Goal: Information Seeking & Learning: Understand process/instructions

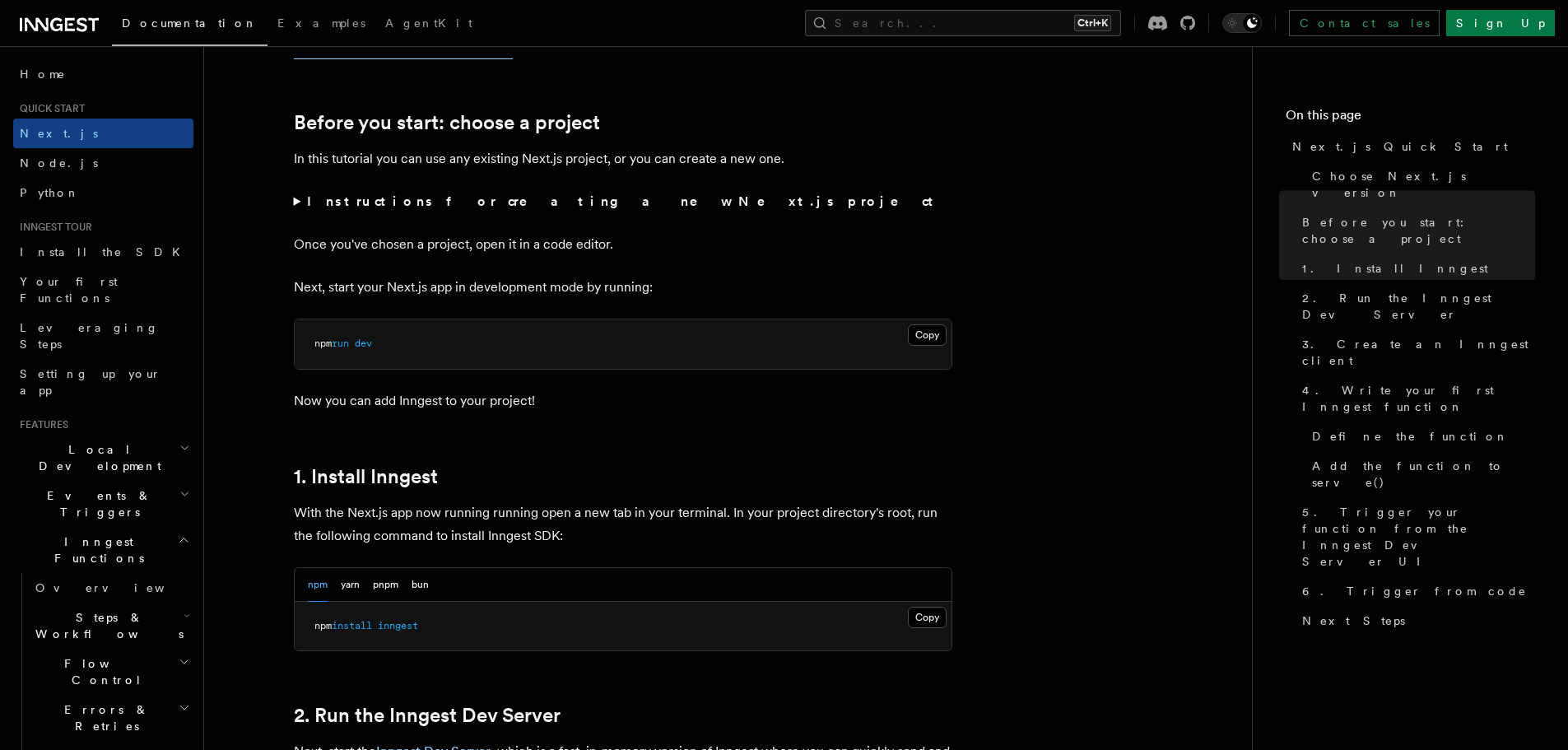
scroll to position [494, 0]
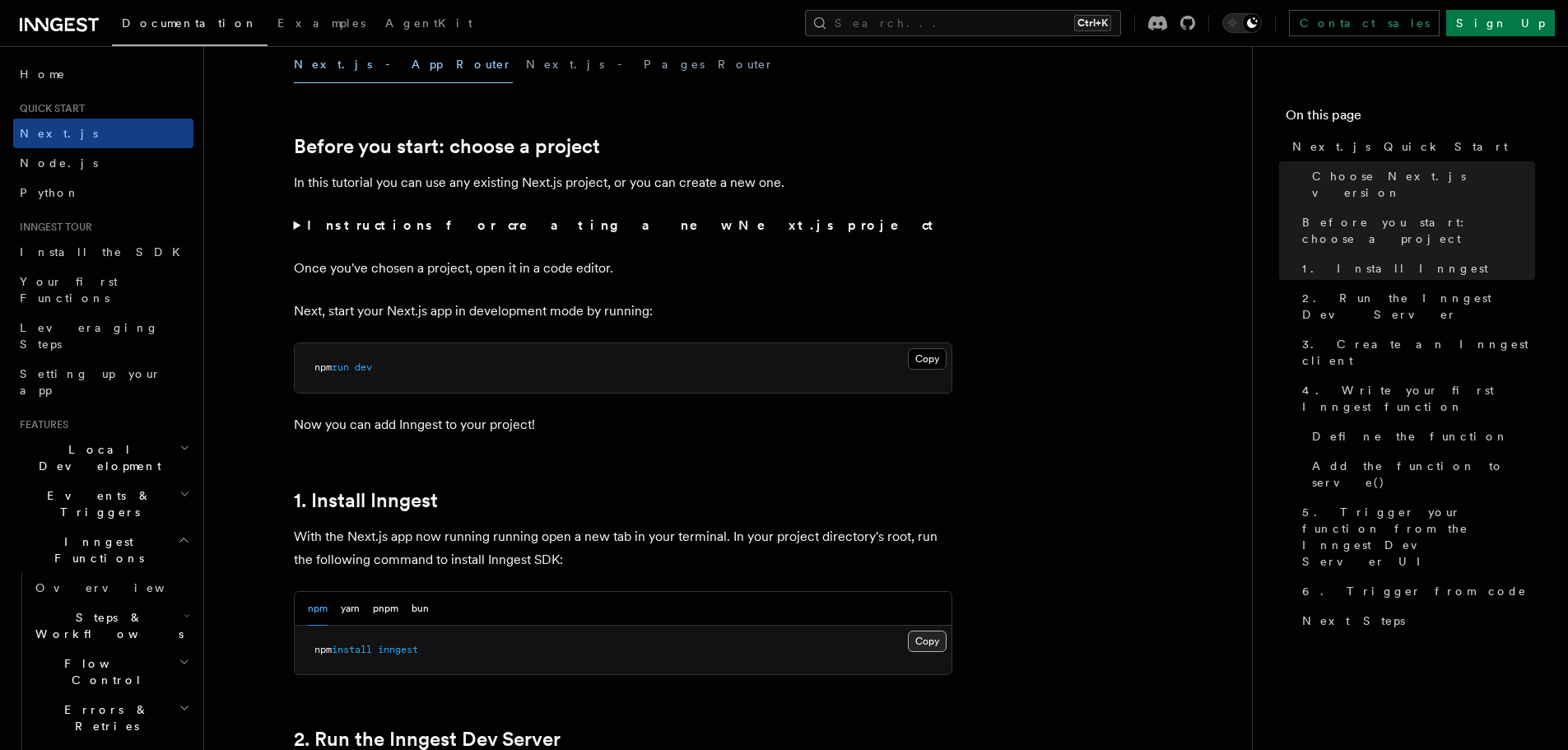
click at [921, 639] on button "Copy Copied" at bounding box center [927, 641] width 39 height 22
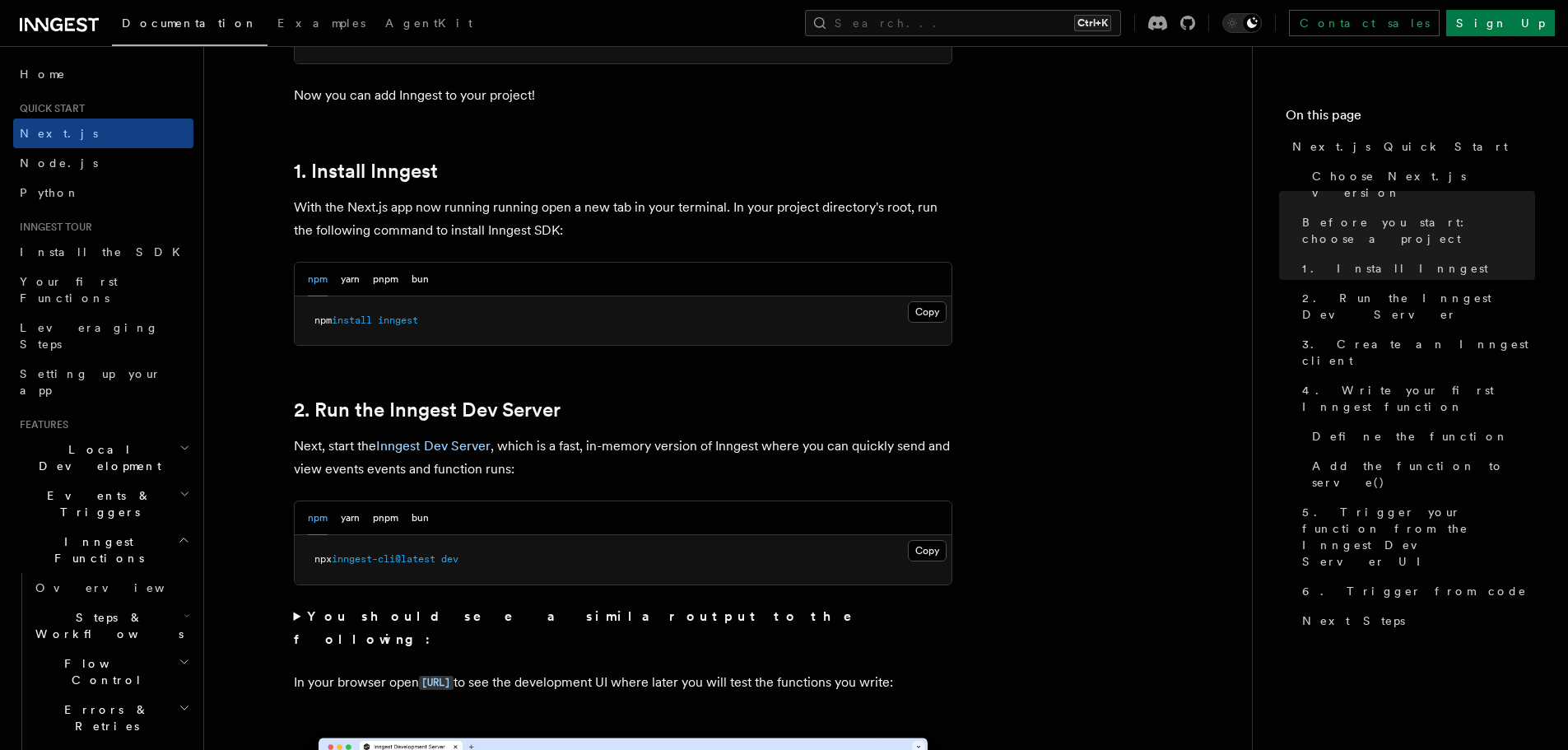
scroll to position [741, 0]
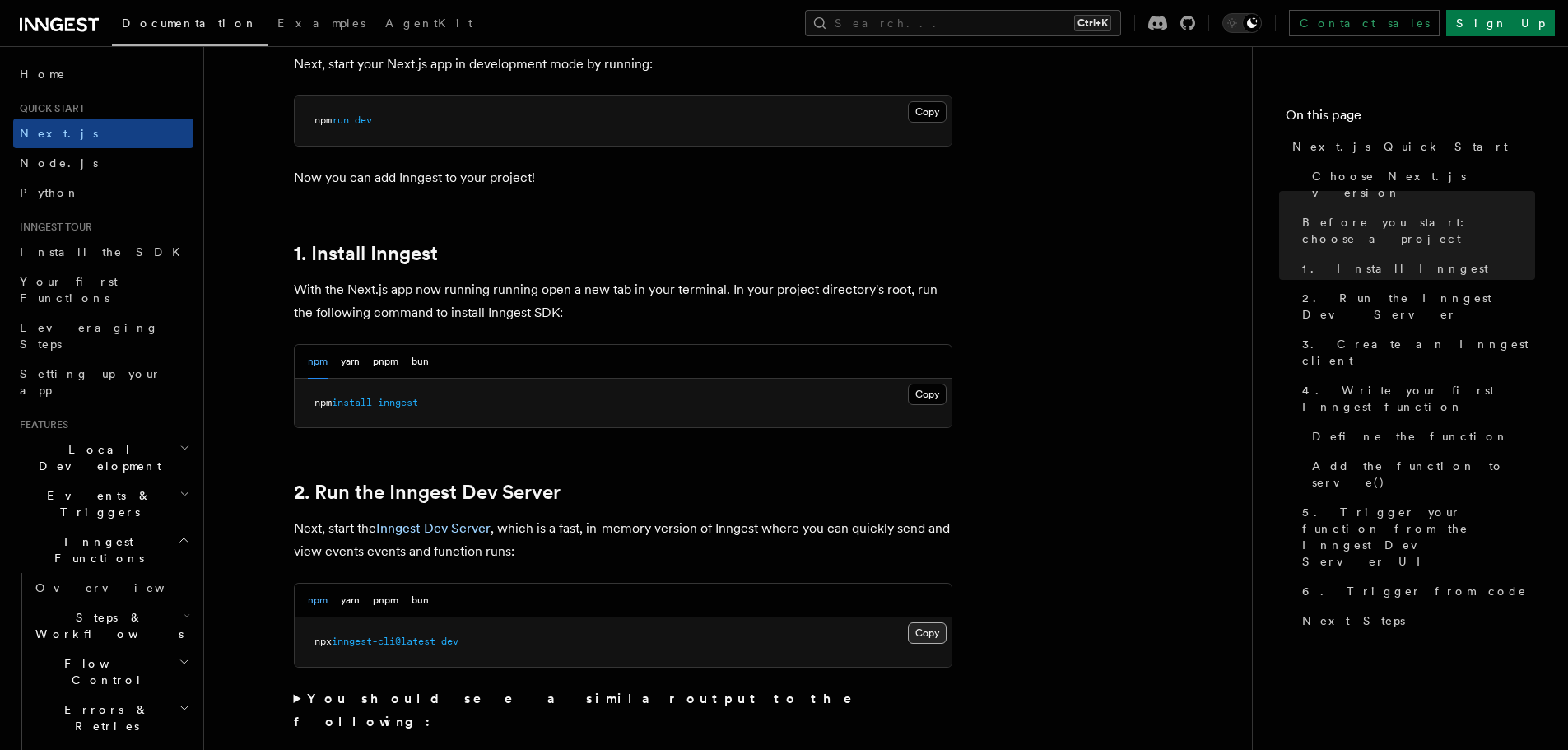
click at [937, 628] on button "Copy Copied" at bounding box center [927, 633] width 39 height 22
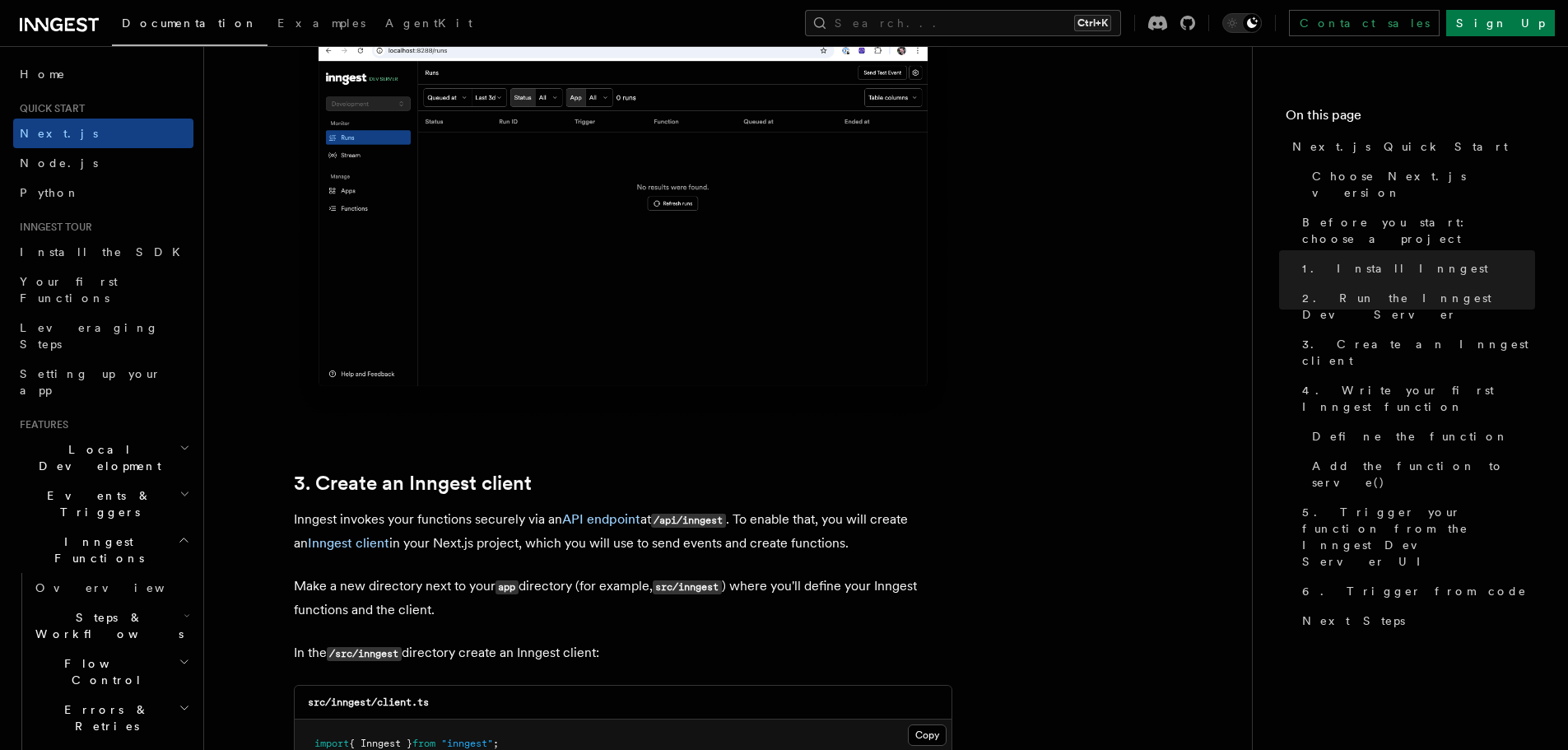
scroll to position [1646, 0]
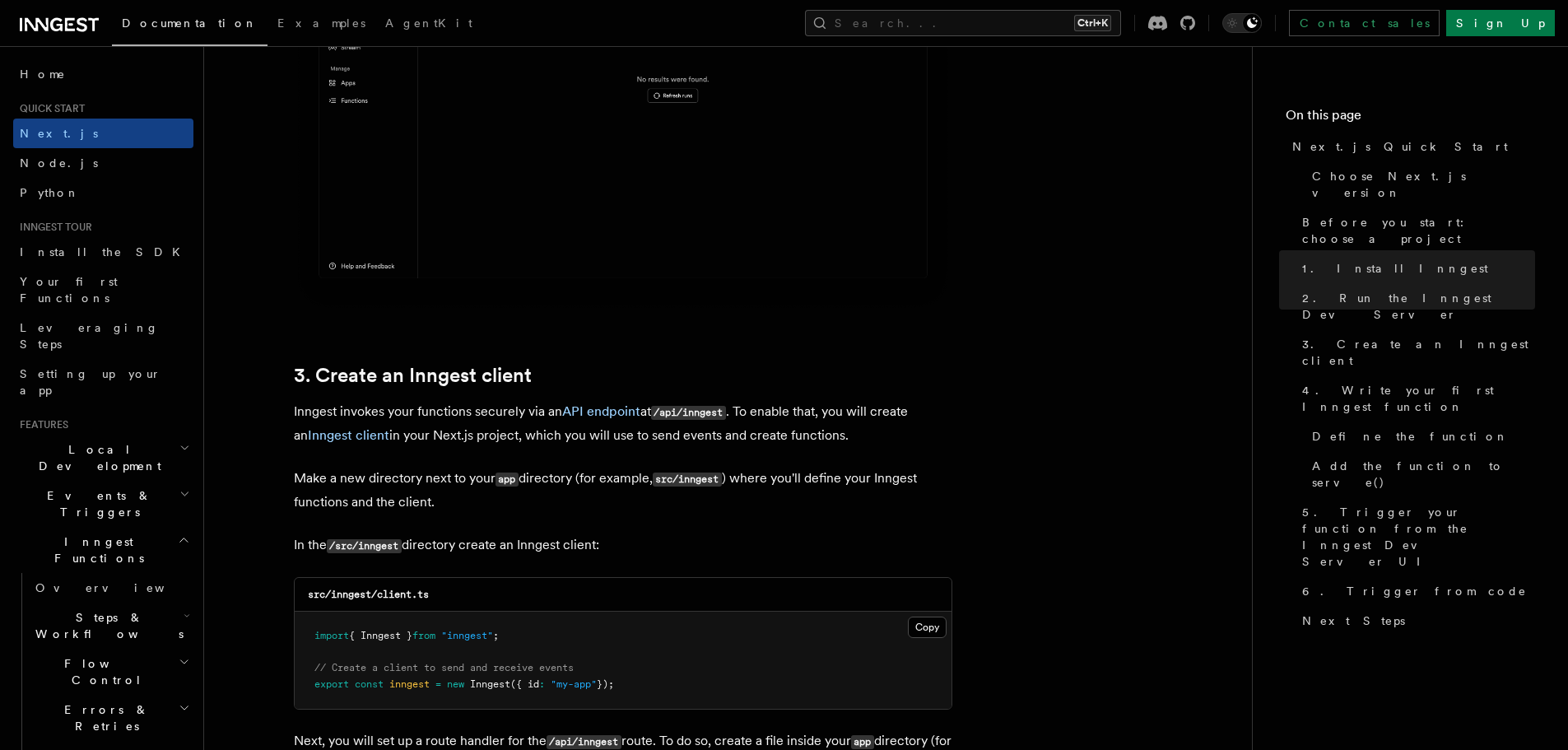
click at [396, 591] on code "src/inngest/client.ts" at bounding box center [368, 594] width 121 height 11
click at [934, 630] on button "Copy Copied" at bounding box center [927, 627] width 39 height 22
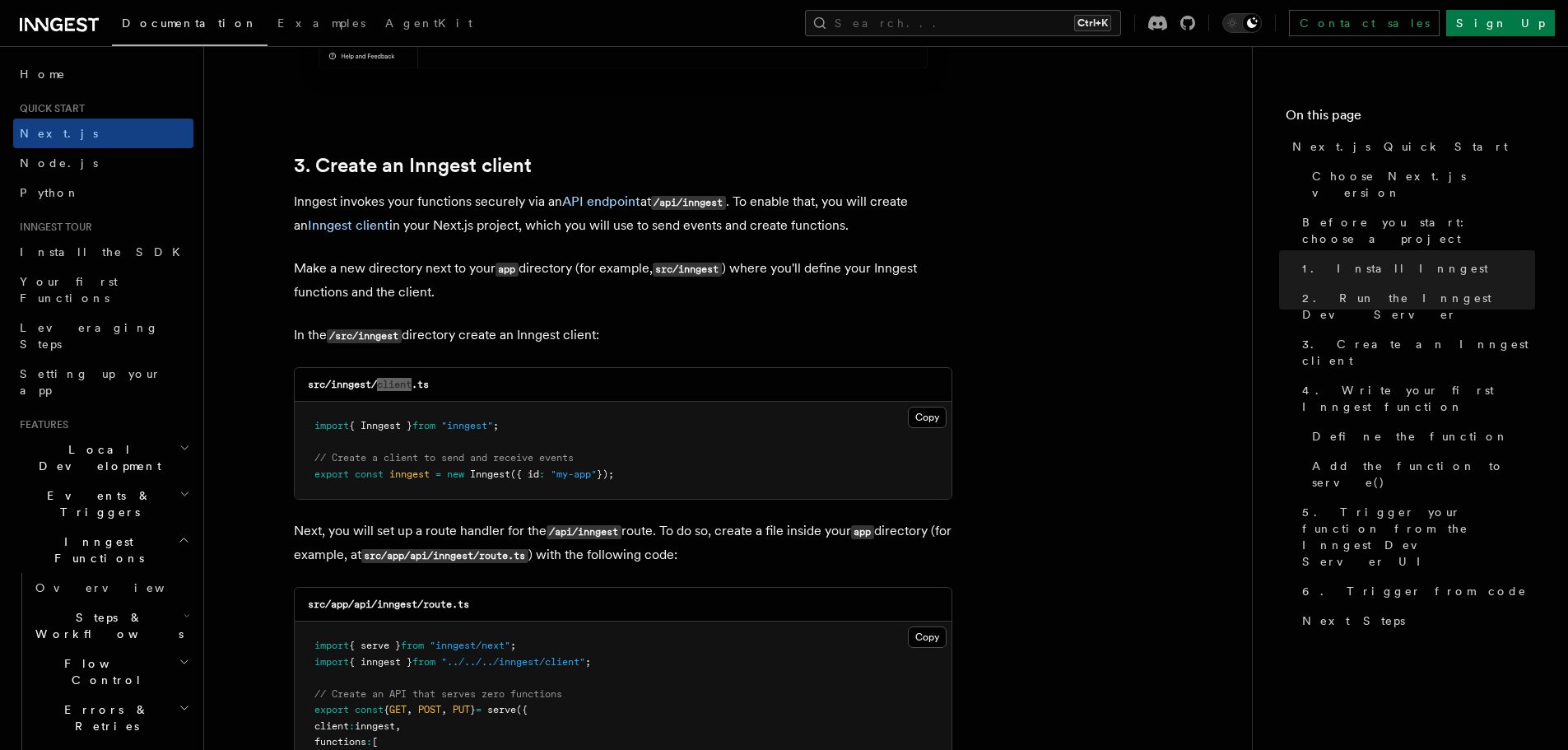
scroll to position [1893, 0]
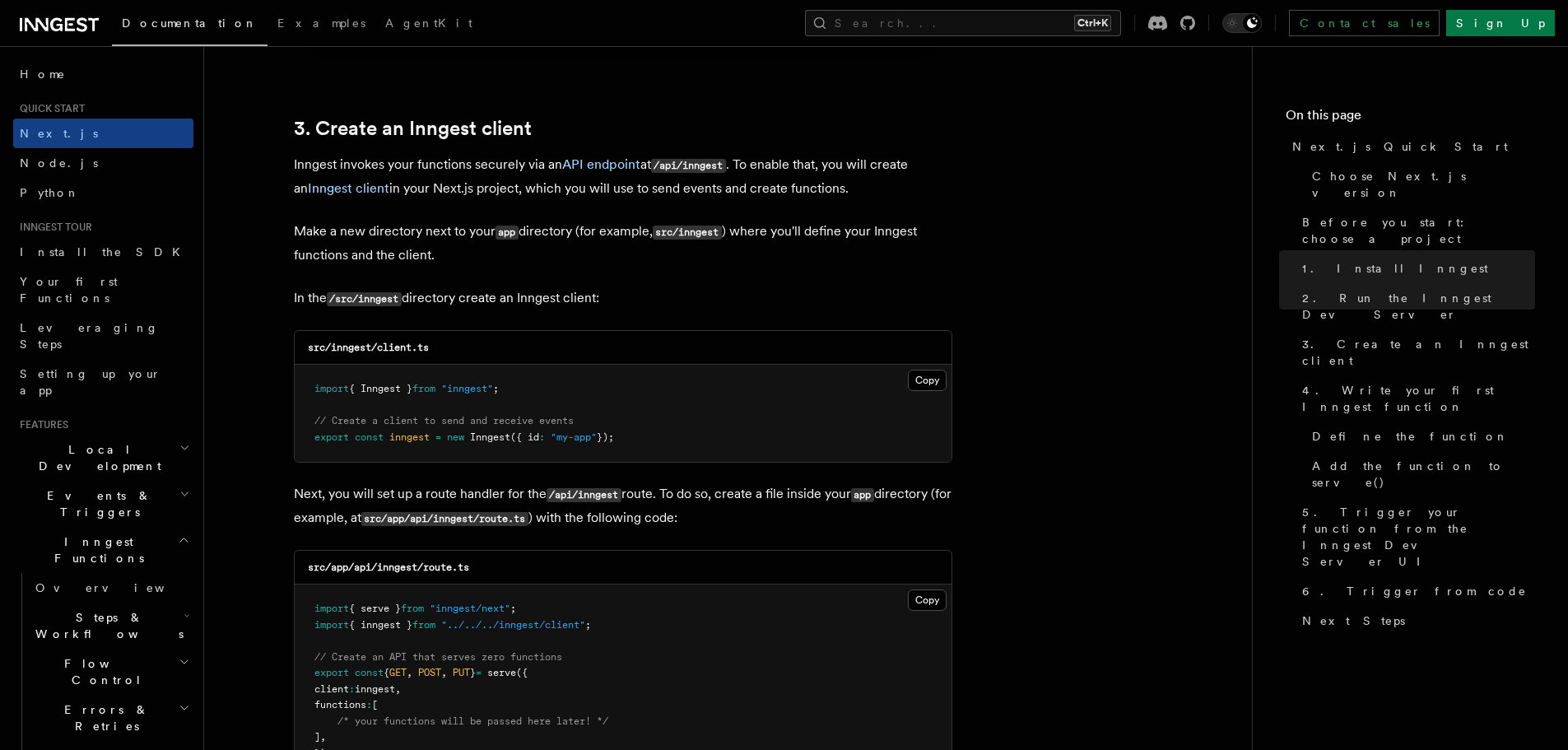
click at [444, 566] on code "src/app/api/inngest/route.ts" at bounding box center [388, 566] width 161 height 11
copy code "route"
drag, startPoint x: 924, startPoint y: 605, endPoint x: 897, endPoint y: 611, distance: 27.7
click at [924, 605] on button "Copy Copied" at bounding box center [927, 599] width 39 height 22
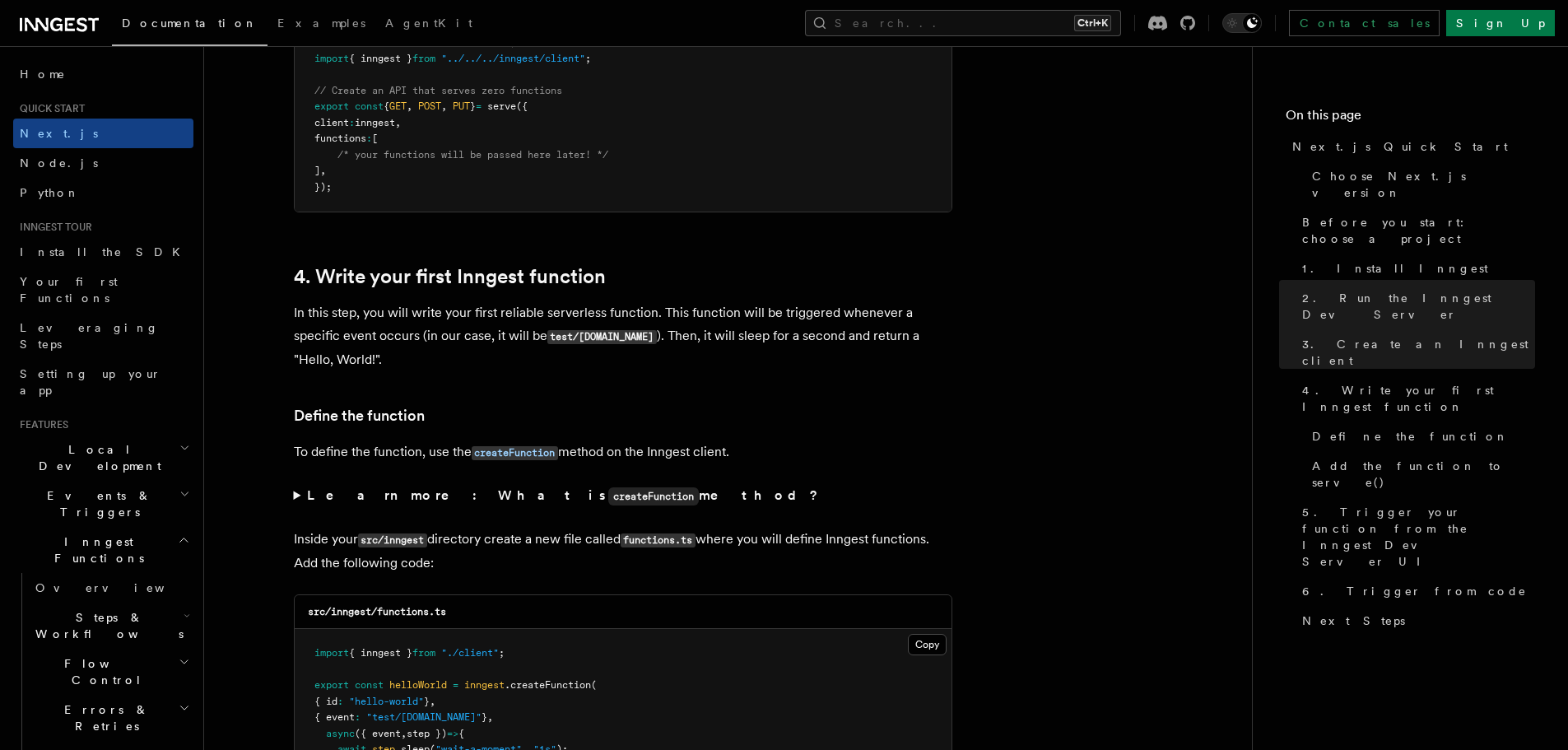
scroll to position [2551, 0]
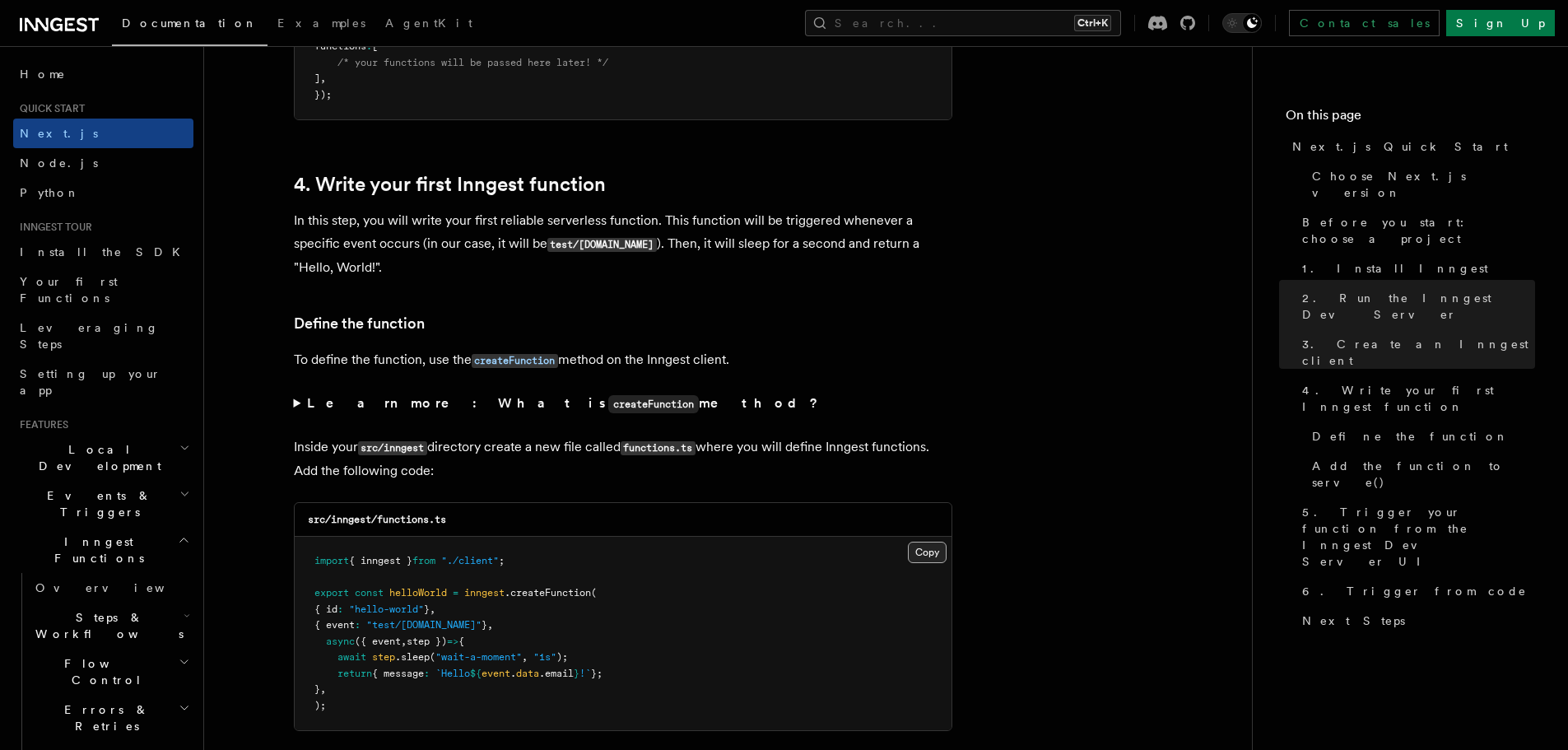
click at [932, 549] on button "Copy Copied" at bounding box center [927, 552] width 39 height 22
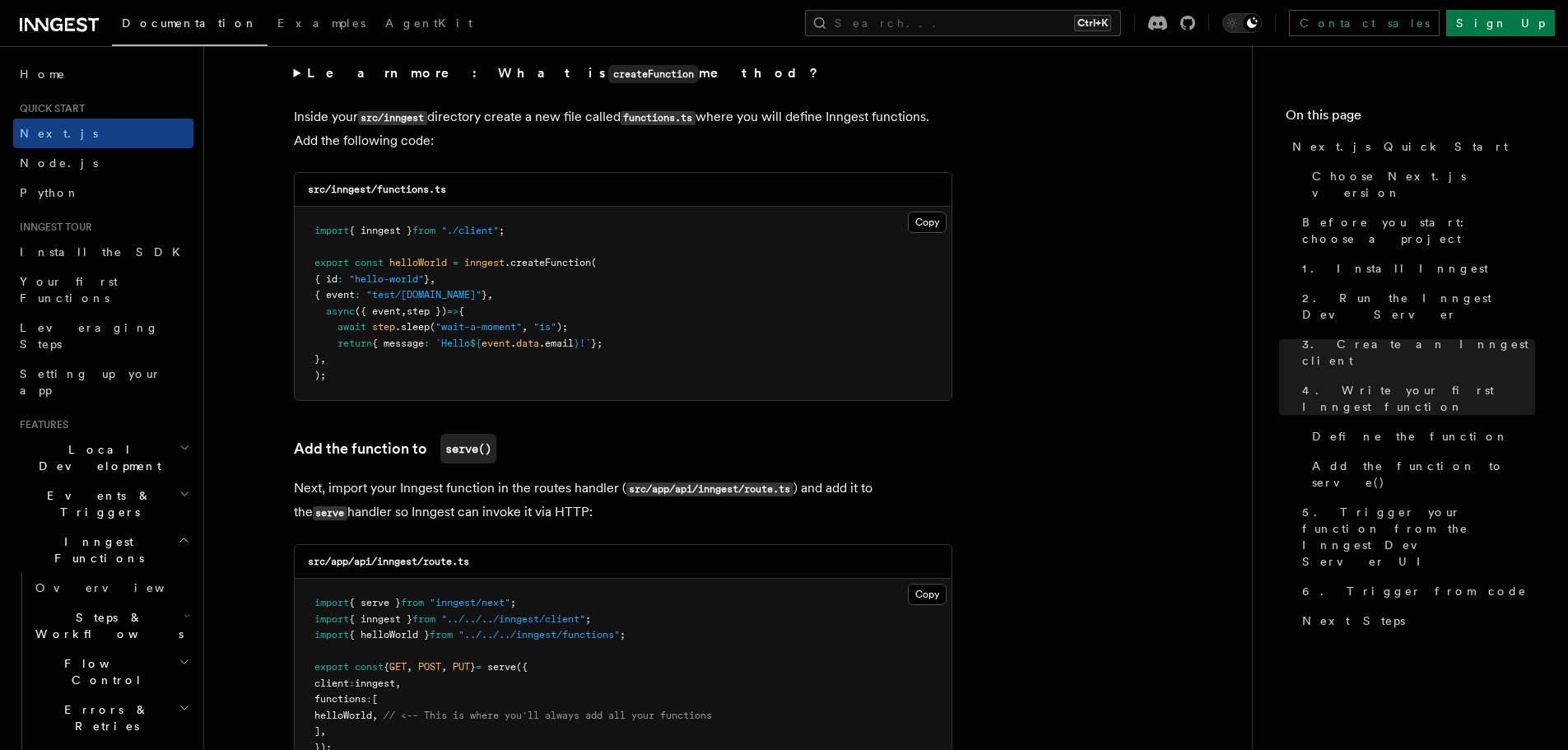
scroll to position [2880, 0]
click at [928, 593] on button "Copy Copied" at bounding box center [927, 595] width 39 height 22
